Goal: Transaction & Acquisition: Purchase product/service

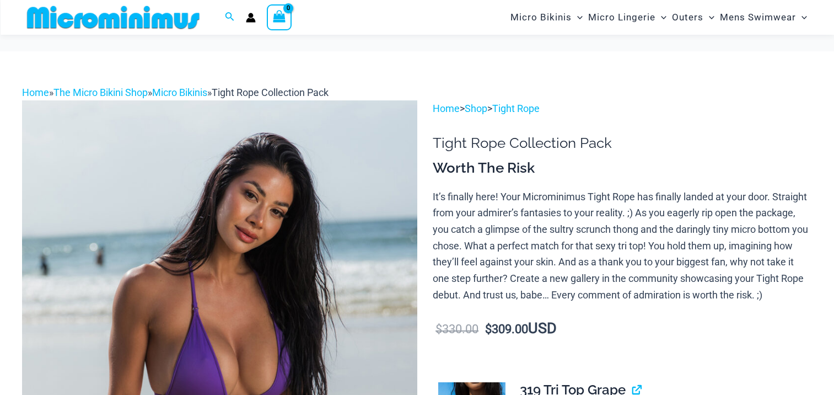
scroll to position [155, 0]
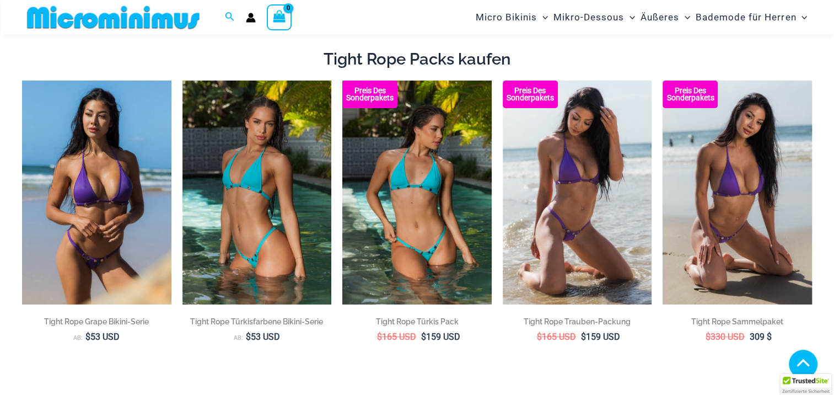
scroll to position [321, 0]
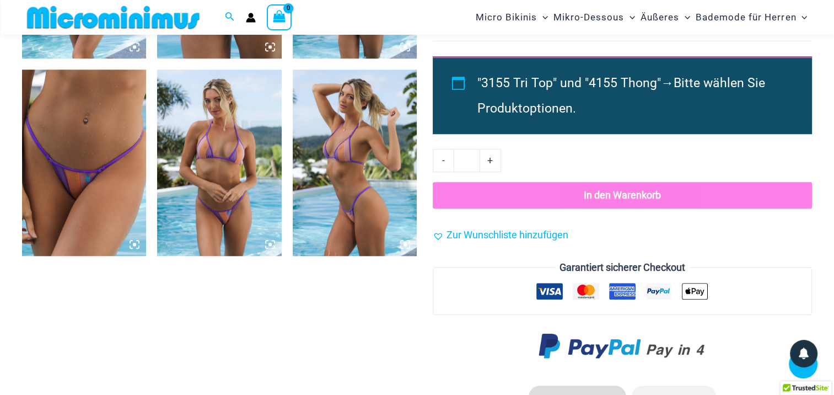
scroll to position [1037, 0]
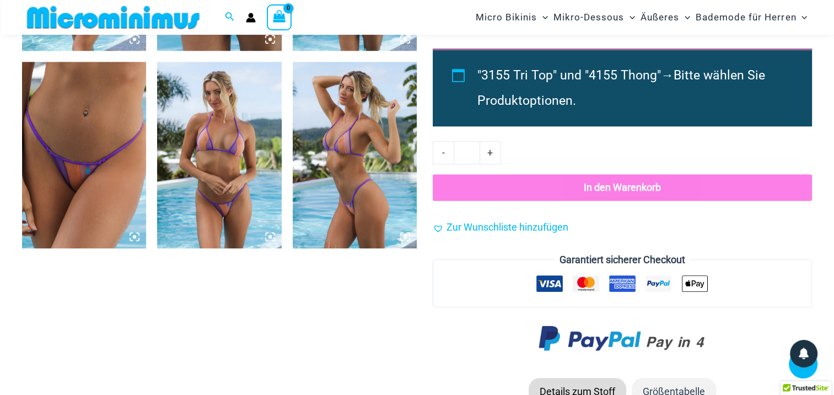
click at [223, 144] on img at bounding box center [219, 155] width 124 height 186
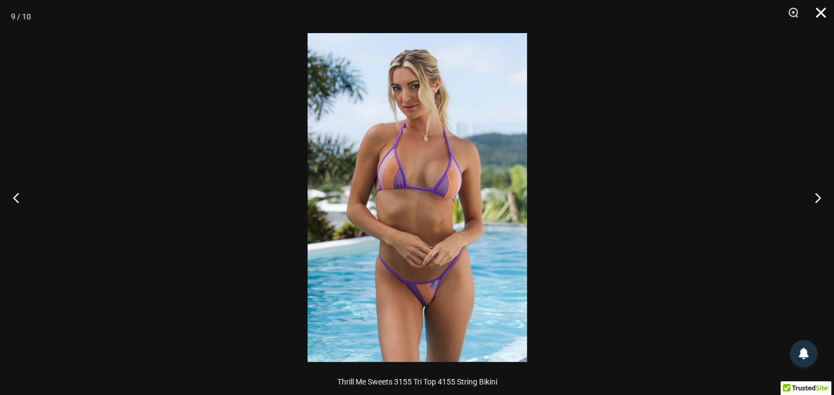
click at [822, 10] on button "Schließen" at bounding box center [817, 16] width 28 height 33
